Goal: Check status: Check status

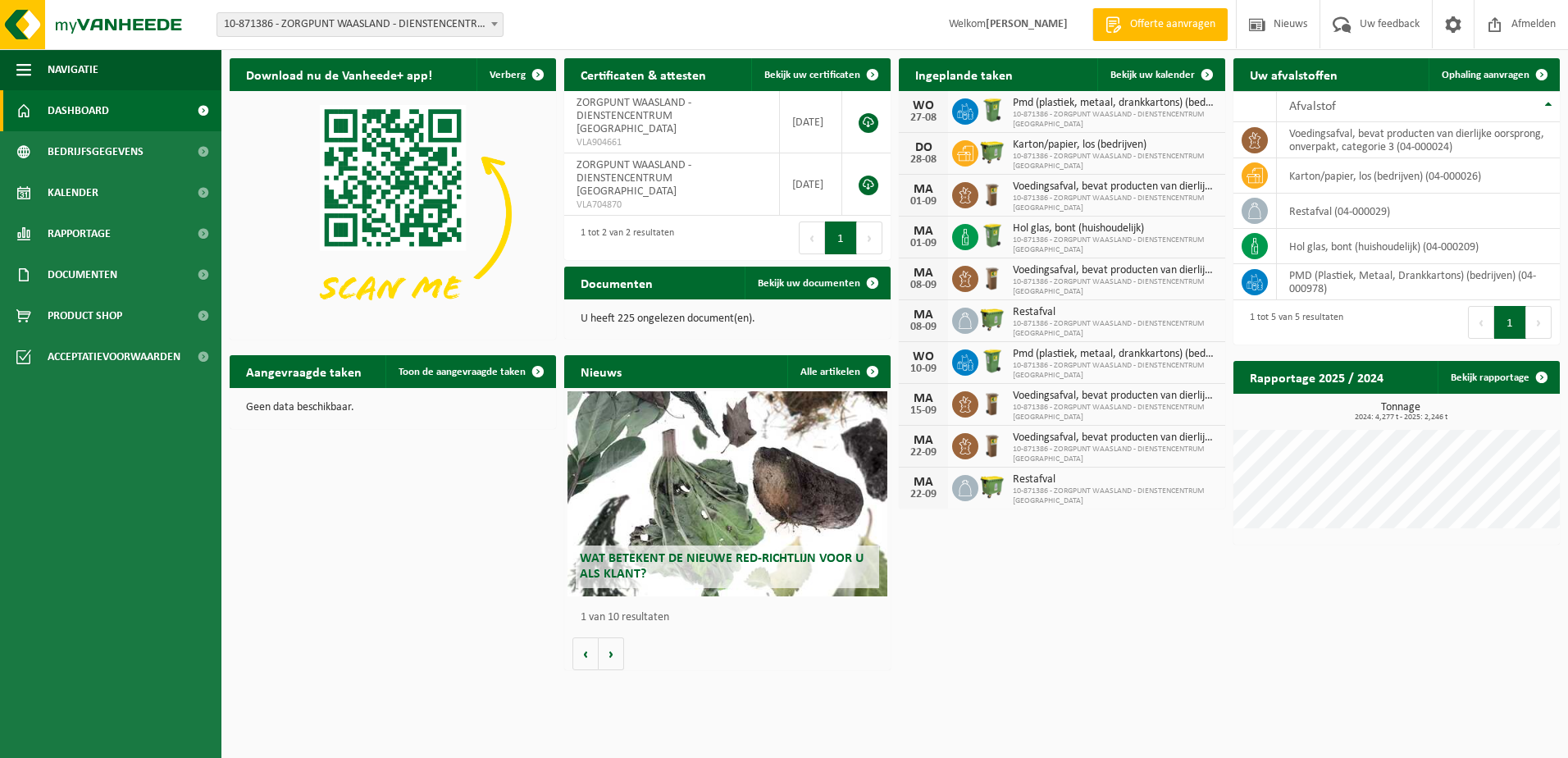
click at [369, 18] on span "10-871386 - ZORGPUNT WAASLAND - DIENSTENCENTRUM [GEOGRAPHIC_DATA]" at bounding box center [360, 25] width 285 height 23
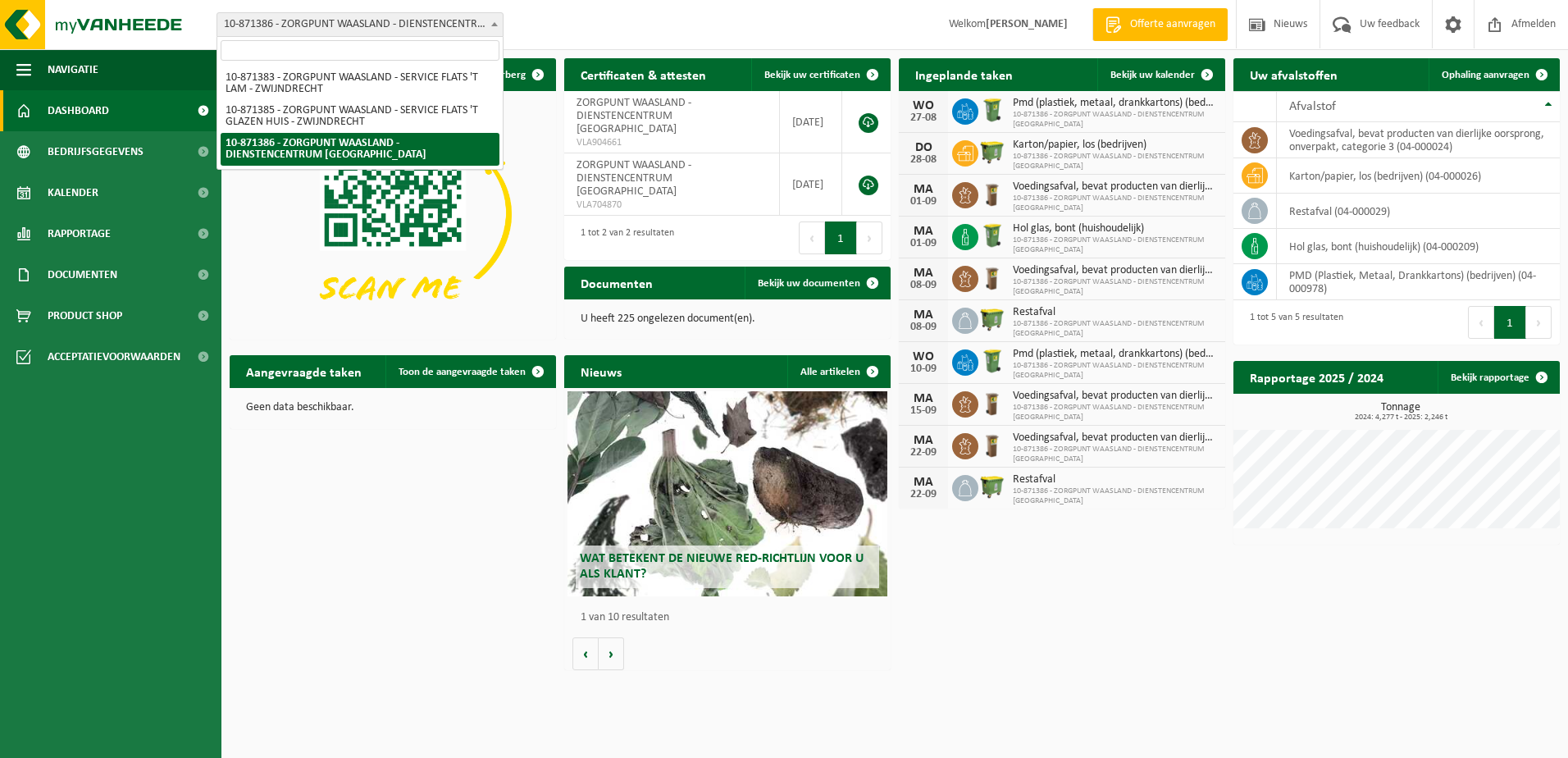
click at [369, 18] on span "10-871386 - ZORGPUNT WAASLAND - DIENSTENCENTRUM [GEOGRAPHIC_DATA]" at bounding box center [360, 25] width 285 height 23
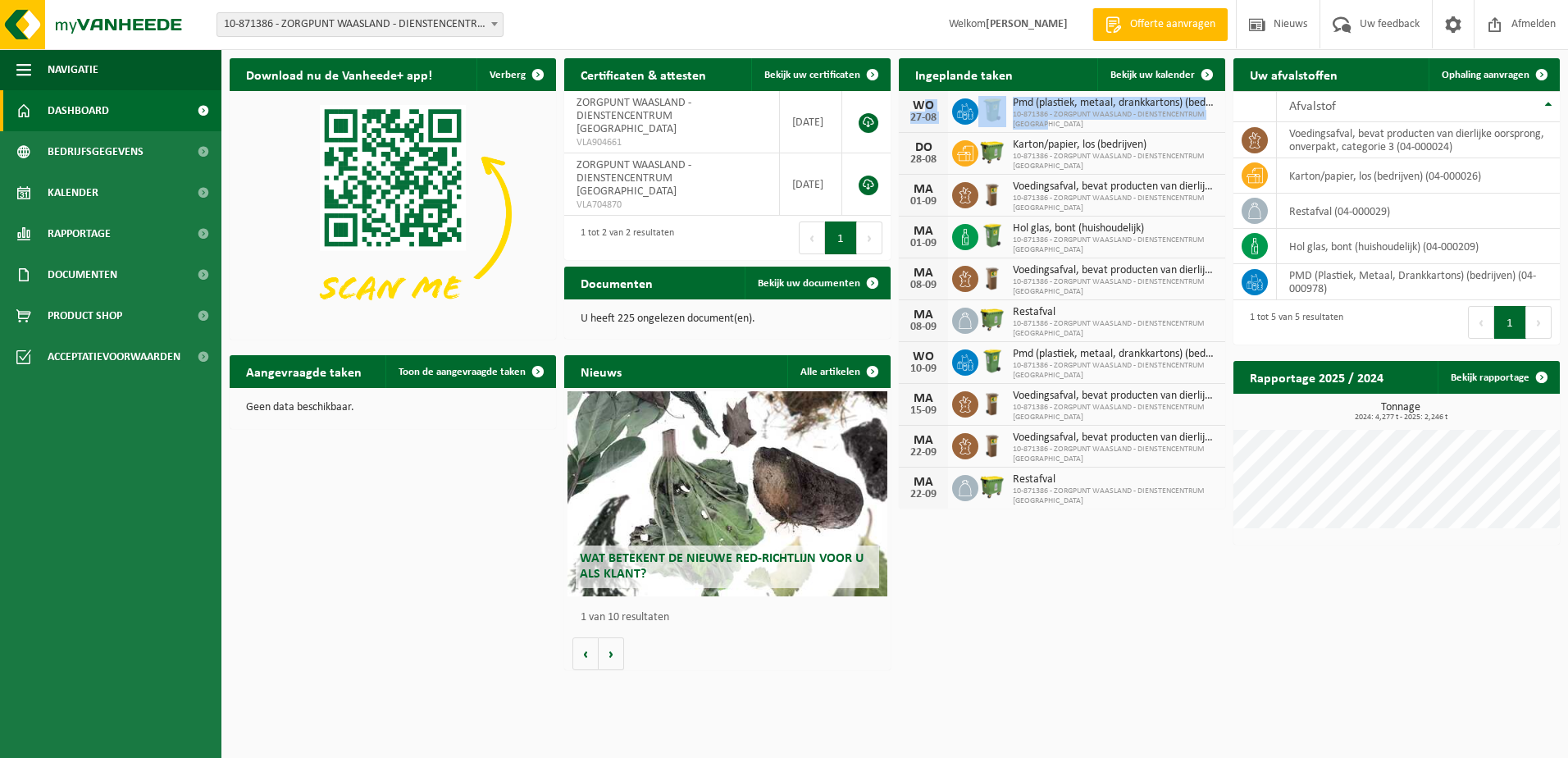
drag, startPoint x: 1058, startPoint y: 125, endPoint x: 897, endPoint y: 104, distance: 162.4
click at [897, 104] on div "Ingeplande taken Bekijk uw kalender [DATE] Pmd (plastiek, metaal, drankkartons)…" at bounding box center [1062, 283] width 335 height 467
drag, startPoint x: 897, startPoint y: 104, endPoint x: 1031, endPoint y: 107, distance: 134.0
click at [1031, 107] on span "Pmd (plastiek, metaal, drankkartons) (bedrijven)" at bounding box center [1115, 104] width 204 height 14
drag, startPoint x: 1062, startPoint y: 120, endPoint x: 916, endPoint y: 102, distance: 147.1
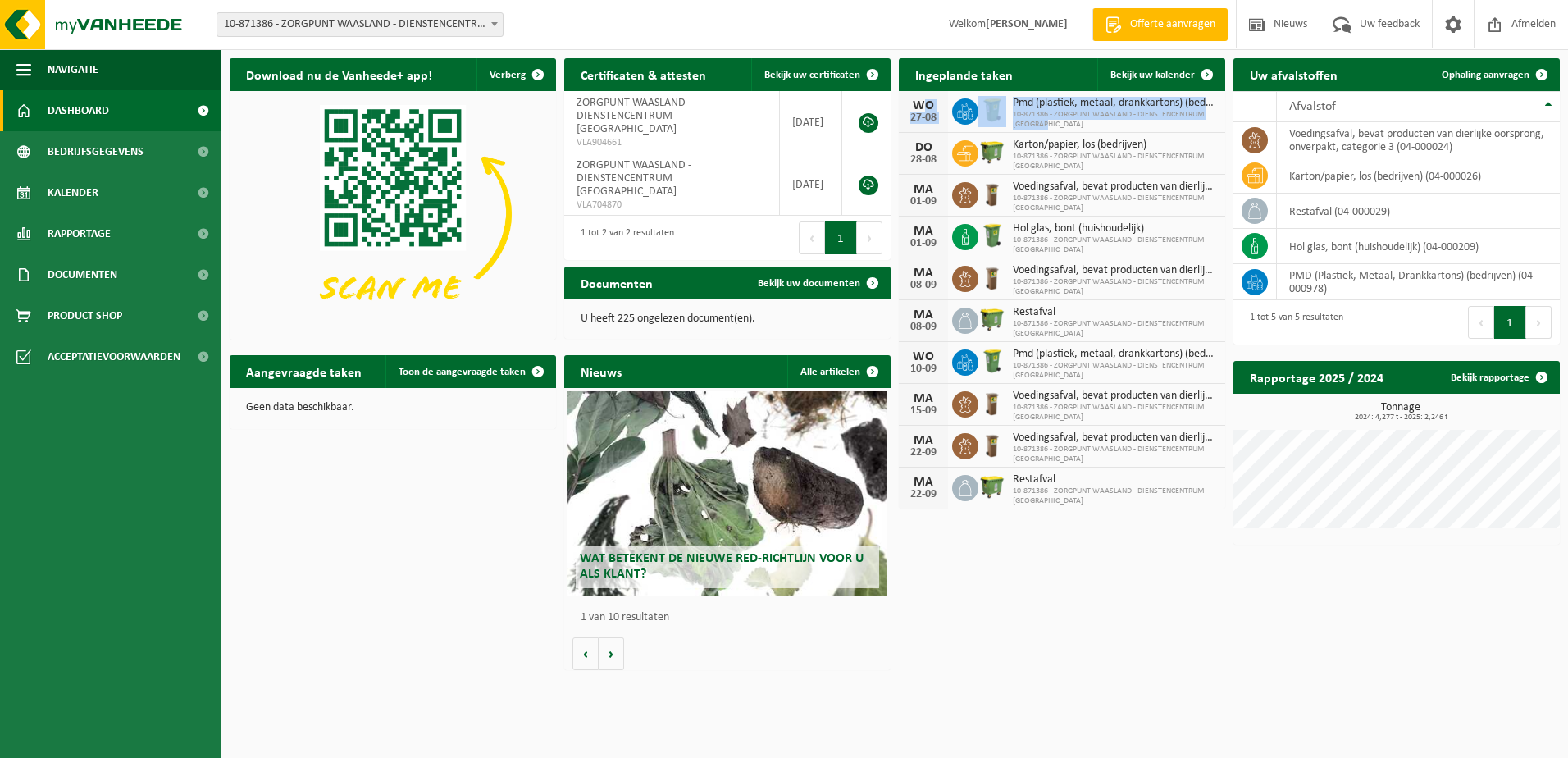
click at [916, 102] on div "[DATE] Pmd (plastiek, metaal, drankkartons) (bedrijven) 10-871386 - ZORGPUNT WA…" at bounding box center [1062, 112] width 326 height 42
drag, startPoint x: 916, startPoint y: 102, endPoint x: 1024, endPoint y: 114, distance: 108.7
click at [1024, 114] on span "10-871386 - ZORGPUNT WAASLAND - DIENSTENCENTRUM [GEOGRAPHIC_DATA]" at bounding box center [1115, 119] width 204 height 19
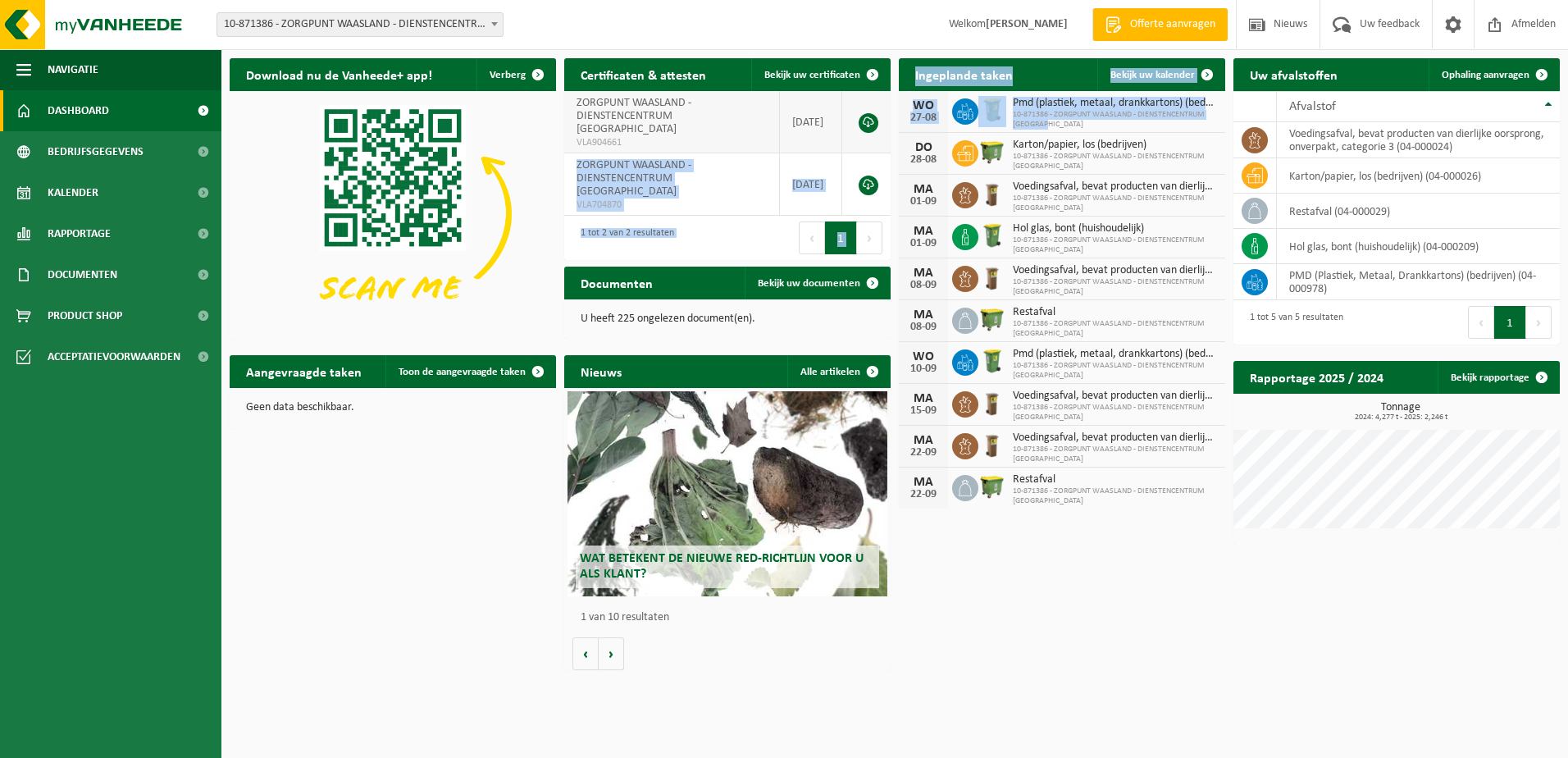
drag, startPoint x: 1061, startPoint y: 121, endPoint x: 890, endPoint y: 97, distance: 172.7
click at [890, 97] on div "Download nu de Vanheede+ app! Verberg Certificaten & attesten Bekijk uw certifi…" at bounding box center [894, 364] width 1338 height 628
click at [1132, 677] on div "Download nu de Vanheede+ app! Verberg Certificaten & attesten Bekijk uw certifi…" at bounding box center [894, 364] width 1338 height 628
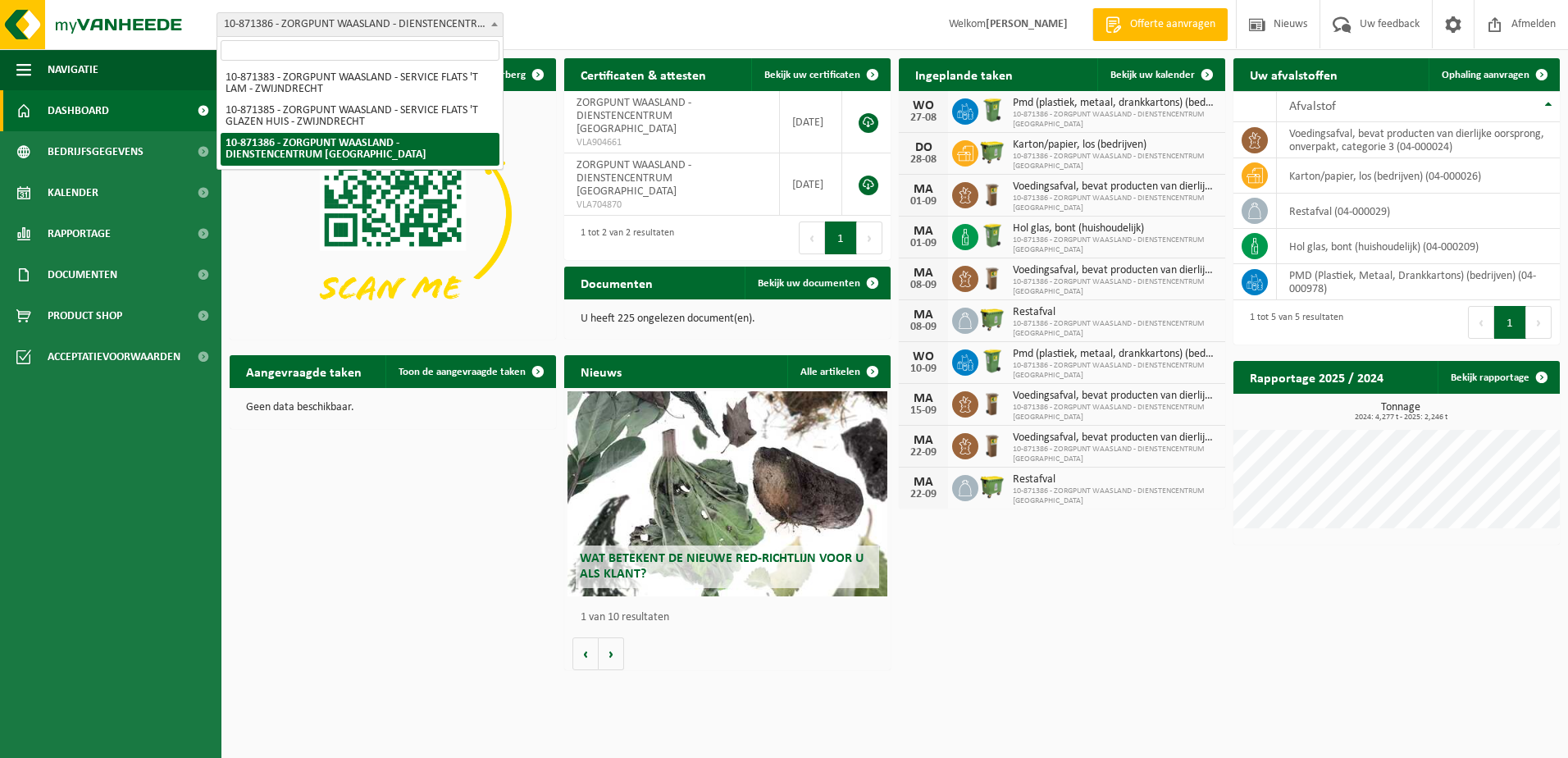
click at [421, 27] on span "10-871386 - ZORGPUNT WAASLAND - DIENSTENCENTRUM [GEOGRAPHIC_DATA]" at bounding box center [360, 25] width 285 height 23
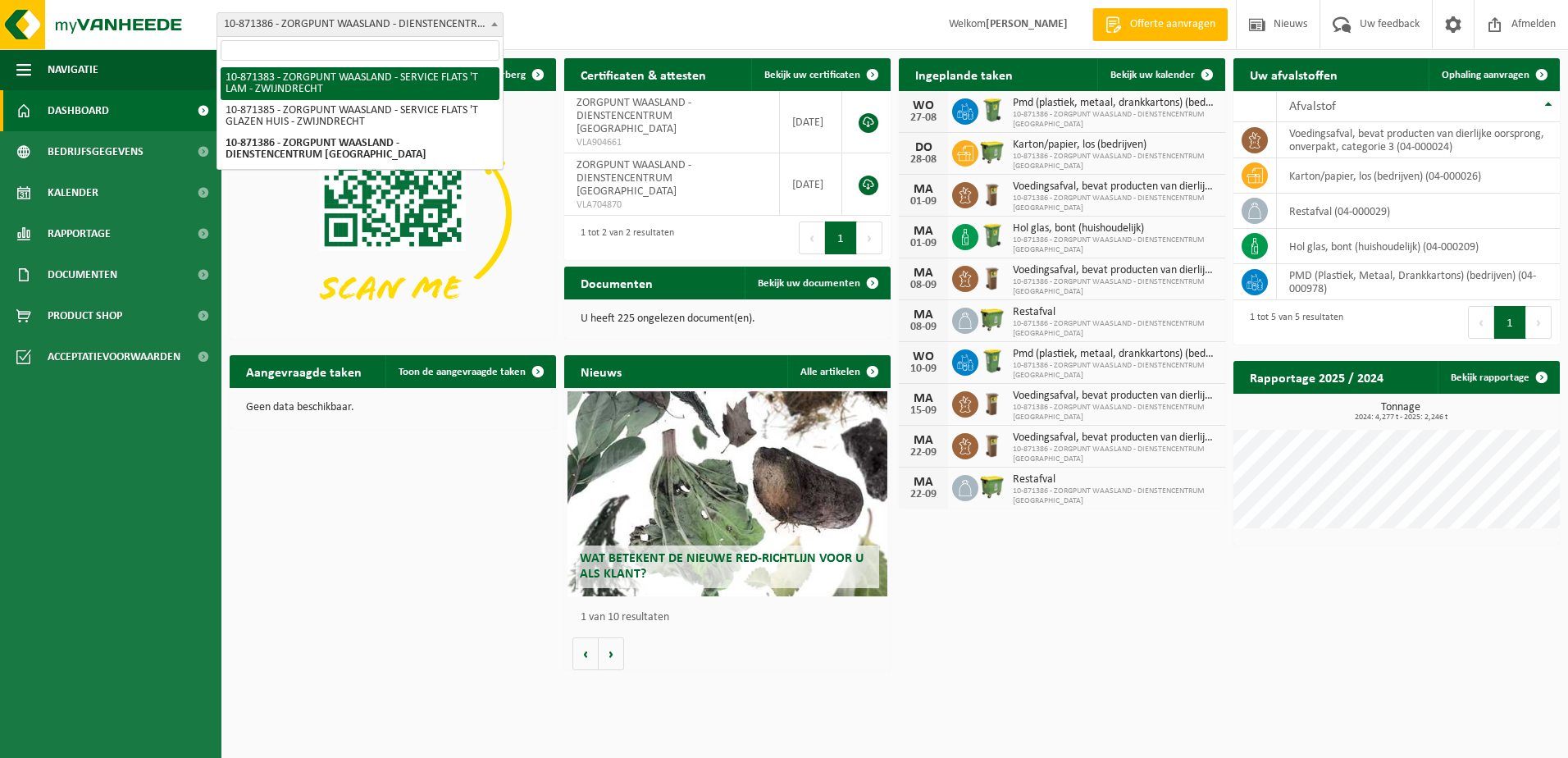
select select "105208"
